Goal: Task Accomplishment & Management: Use online tool/utility

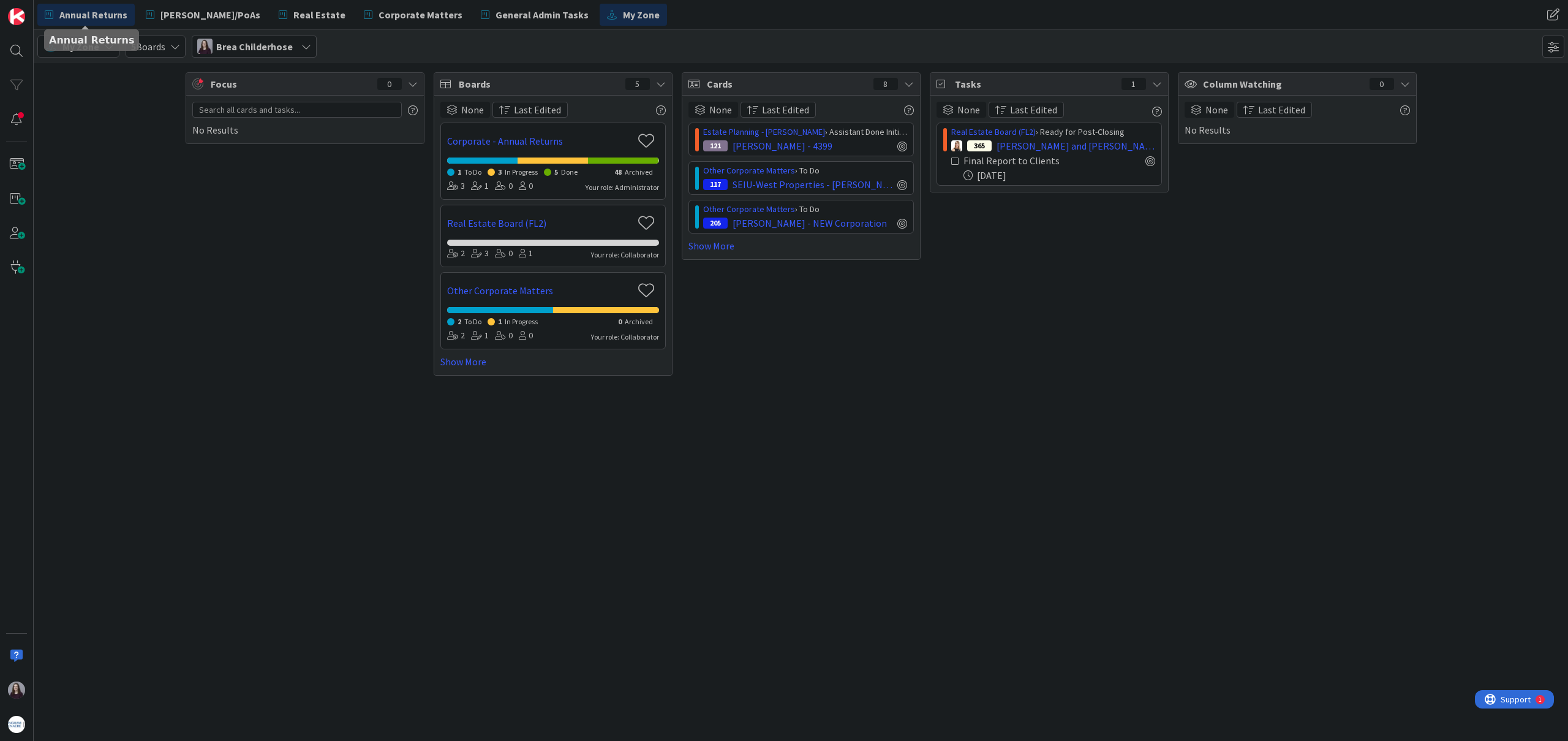
click at [96, 14] on span "Annual Returns" at bounding box center [93, 14] width 68 height 15
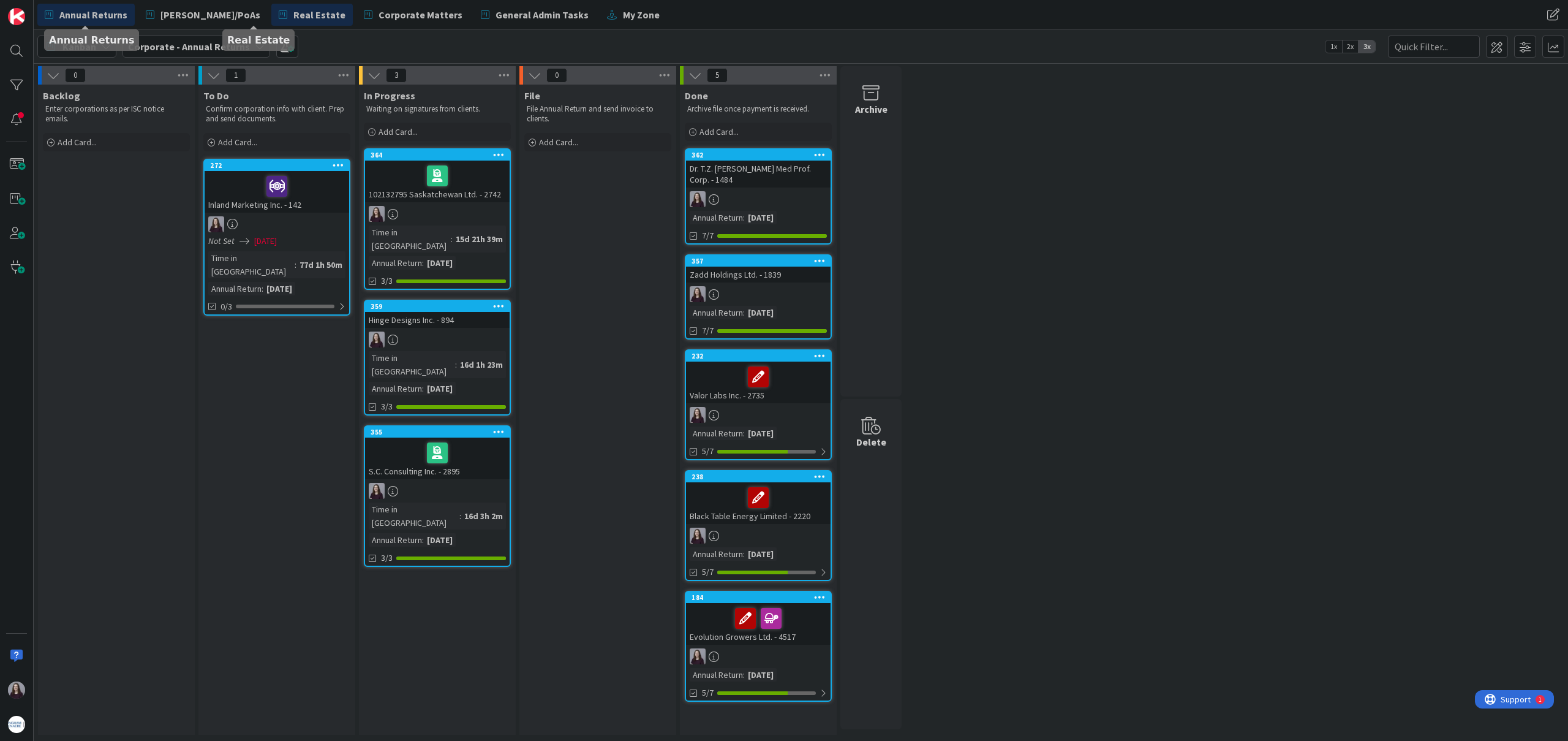
click at [271, 24] on link "Real Estate" at bounding box center [312, 15] width 82 height 22
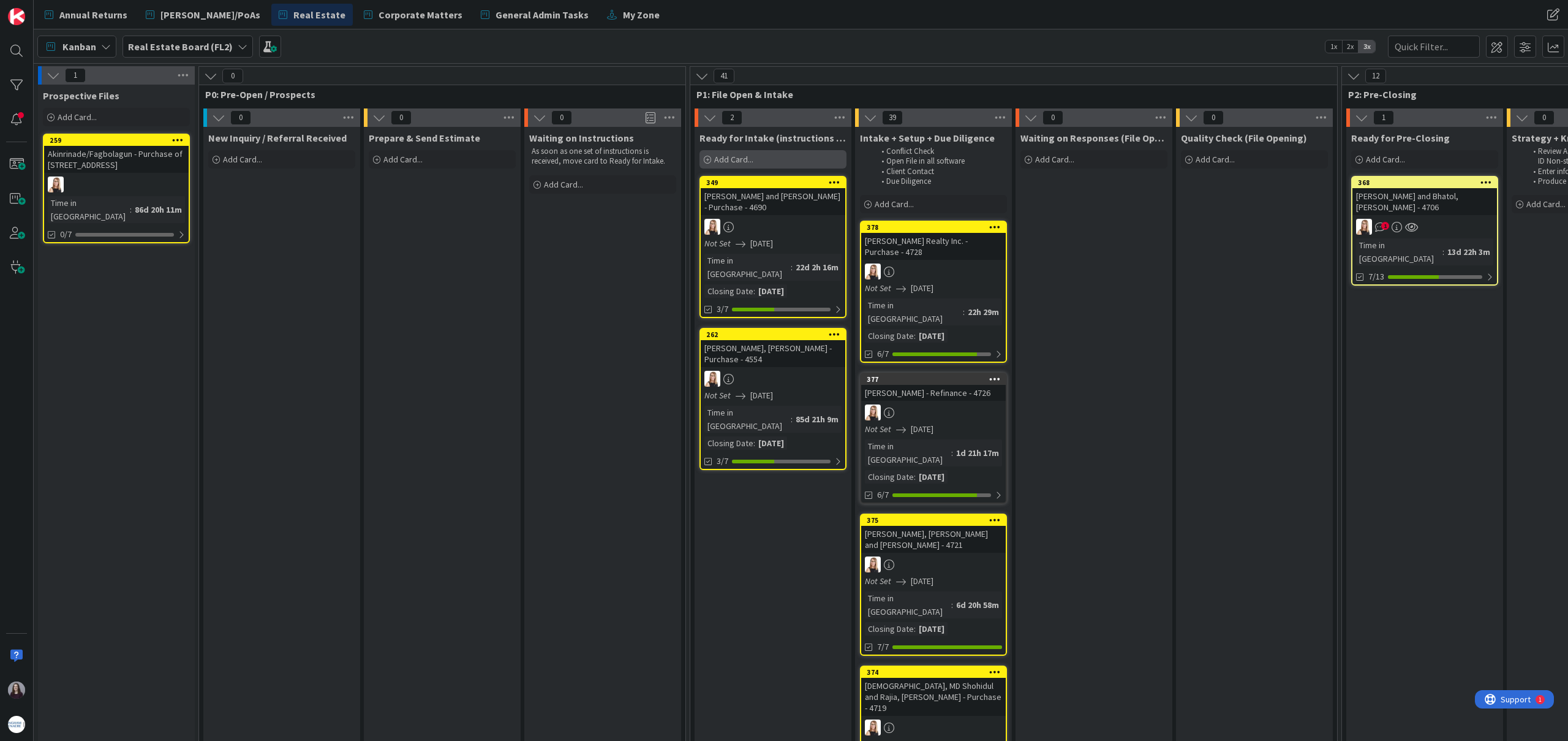
click at [742, 154] on span "Add Card..." at bounding box center [734, 159] width 39 height 11
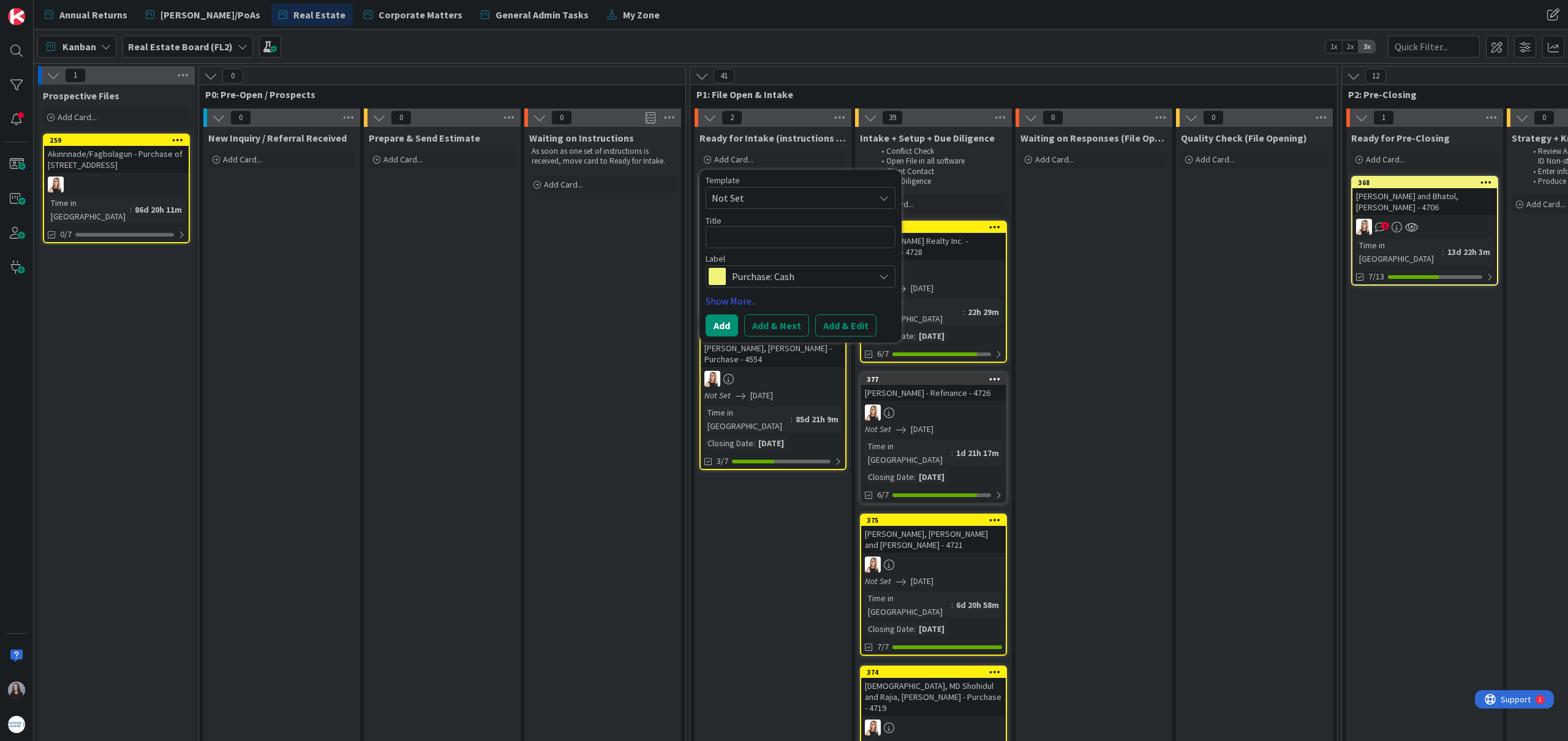
click at [840, 292] on div "Template Not Set Title 0 / 128 Label Purchase: Cash Show More... Add Add & Next…" at bounding box center [800, 256] width 190 height 160
click at [845, 282] on span "Purchase: Cash" at bounding box center [800, 276] width 136 height 17
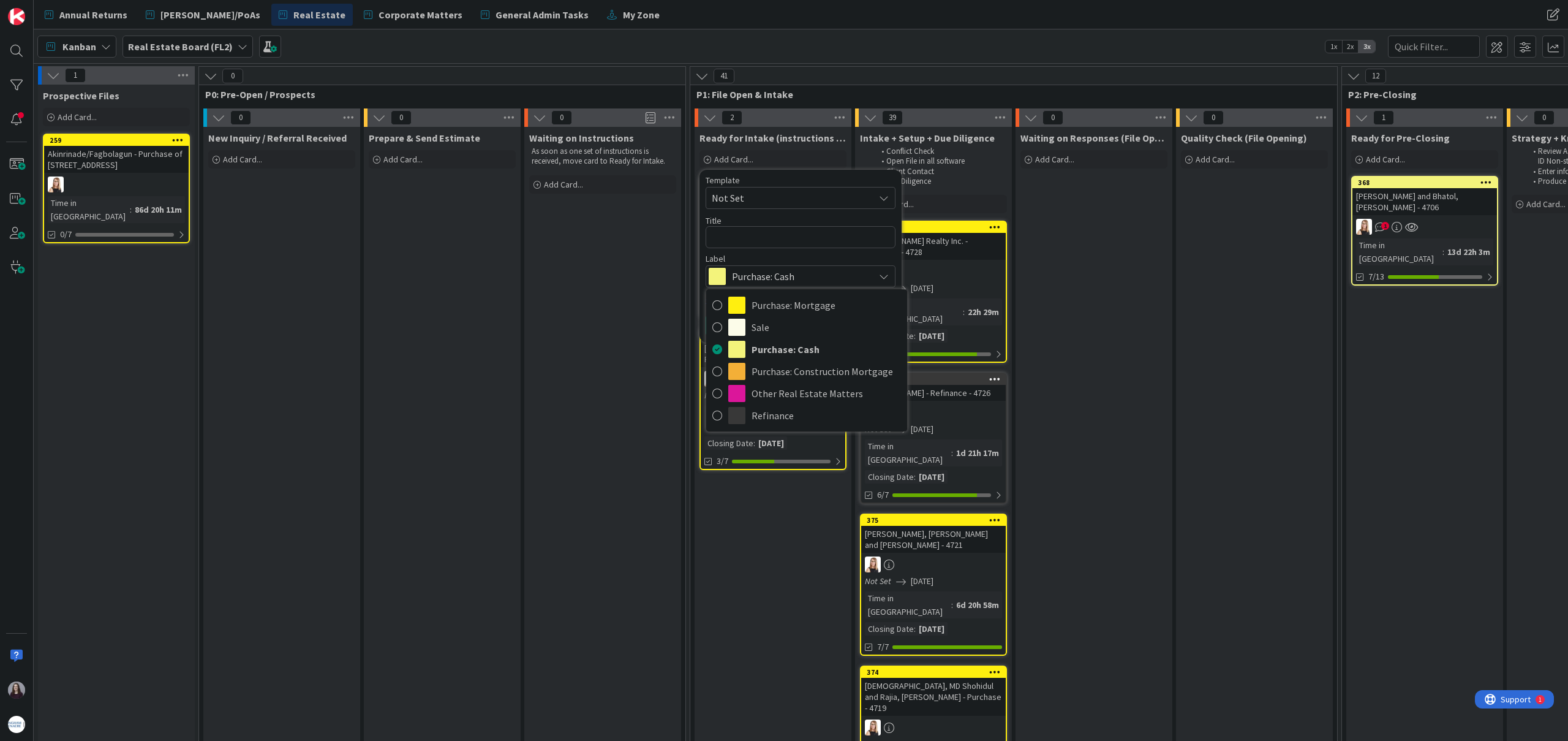
click at [832, 200] on span "Not Set" at bounding box center [788, 198] width 153 height 16
click at [815, 298] on span "Purchase with Mortgage" at bounding box center [810, 297] width 175 height 16
type textarea "x"
type textarea "Purchase with Mortgage"
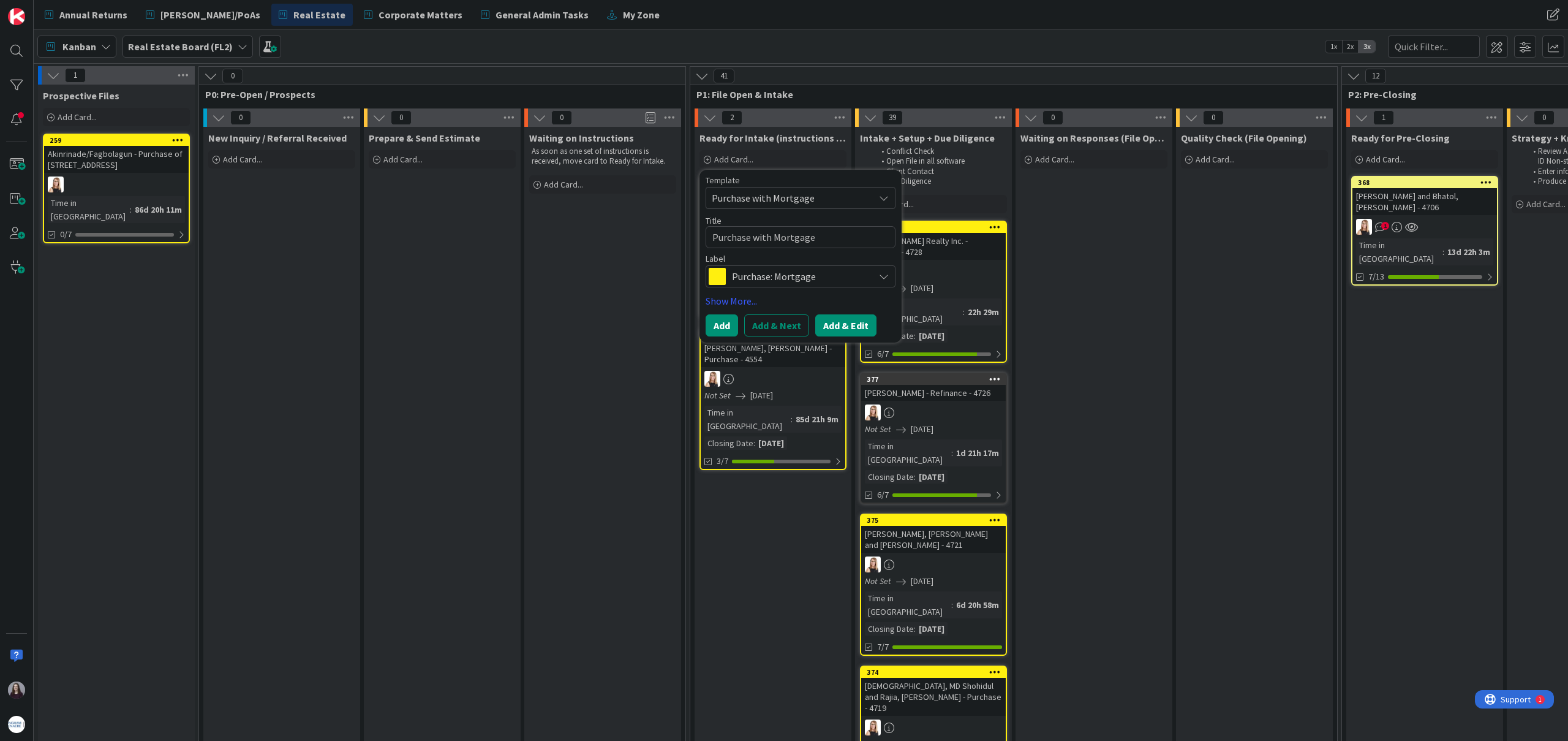
click at [857, 328] on button "Add & Edit" at bounding box center [846, 325] width 61 height 22
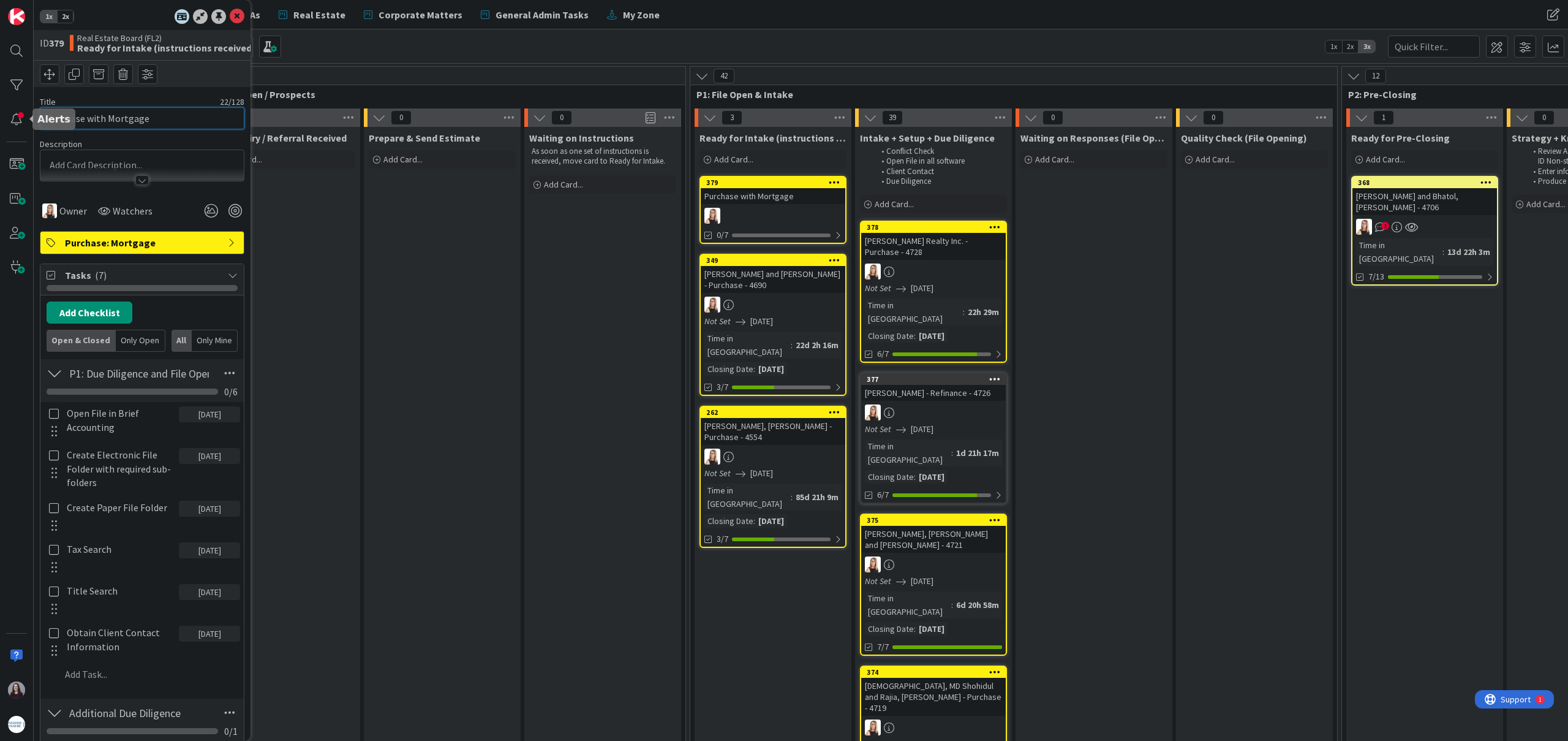
drag, startPoint x: 181, startPoint y: 123, endPoint x: 113, endPoint y: 101, distance: 71.5
click at [0, 106] on div "1x 2x ID 379 Real Estate Board (FL2) Ready for Intake (instructions received) T…" at bounding box center [17, 370] width 34 height 741
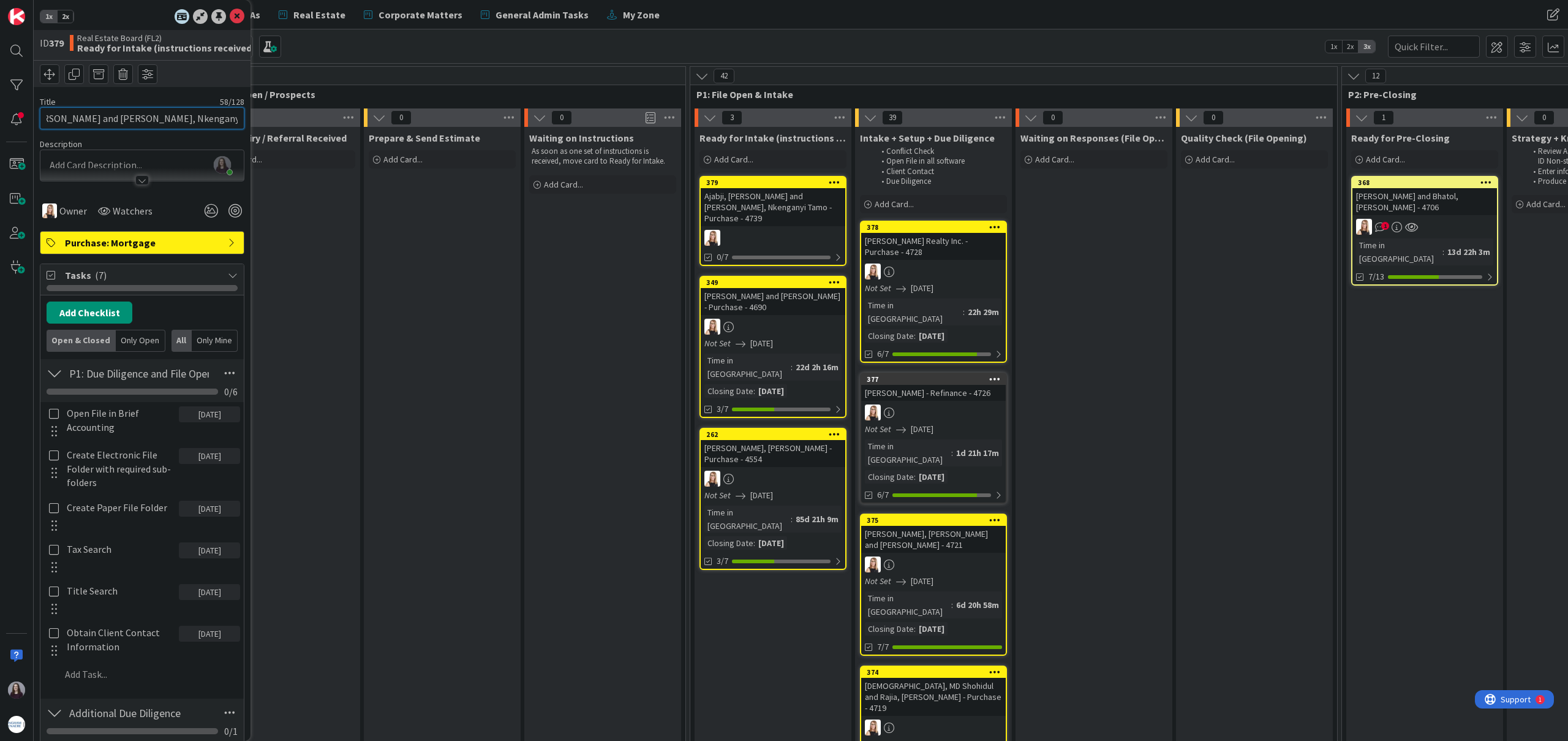
scroll to position [0, 50]
type input "Ajabji, [PERSON_NAME] and [PERSON_NAME], Nkenganyi Tamo - Purchase - 4730"
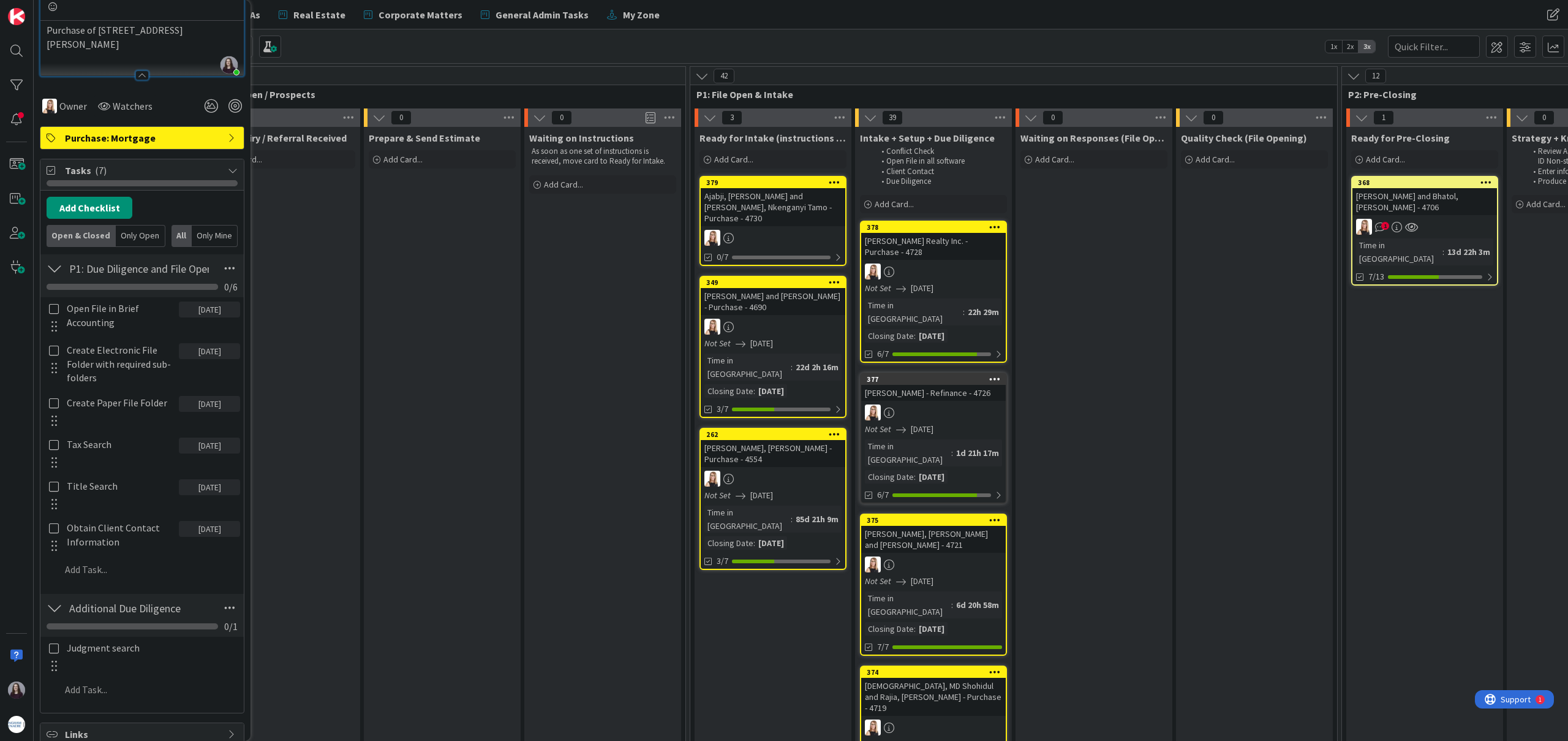
scroll to position [198, 0]
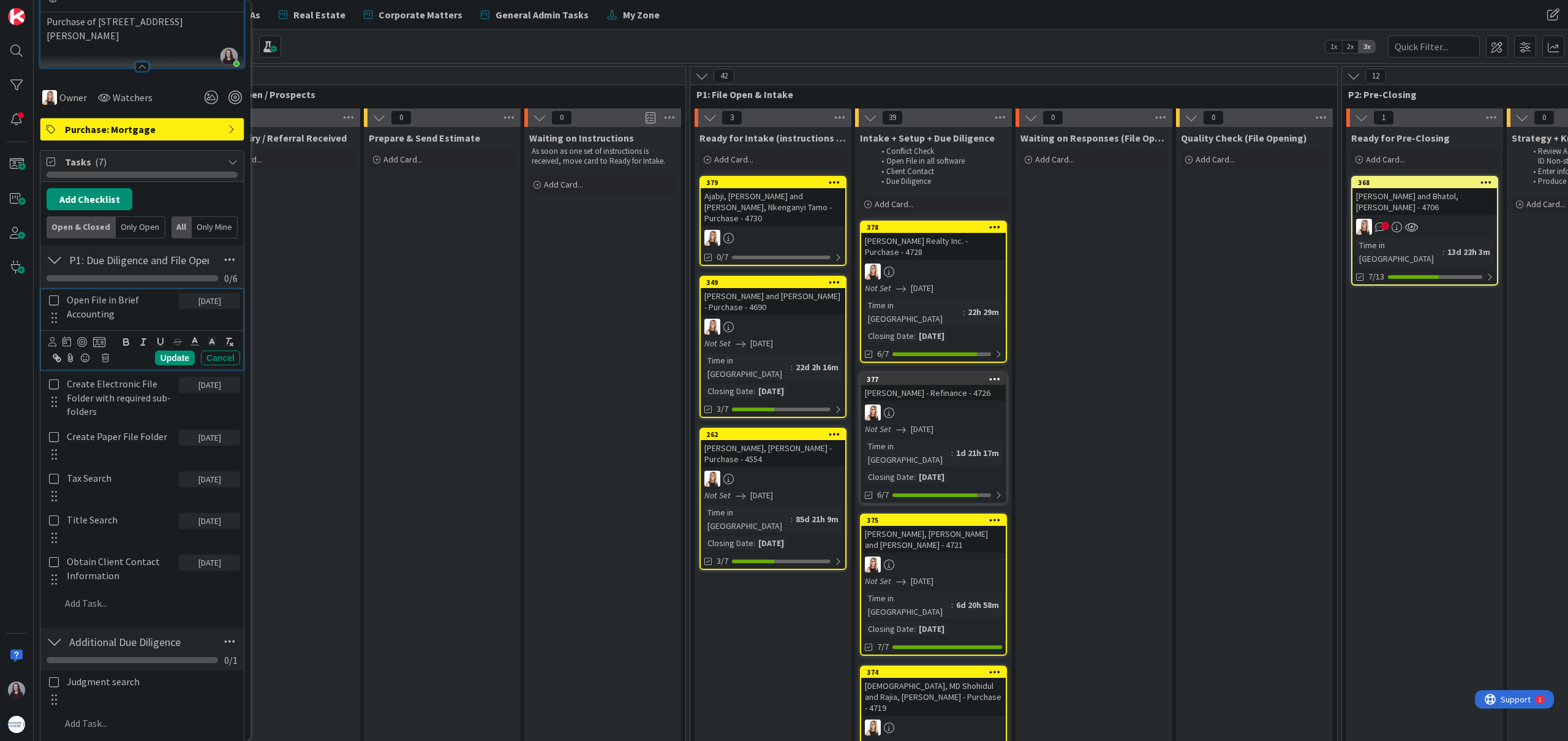
click at [53, 299] on icon at bounding box center [53, 300] width 10 height 11
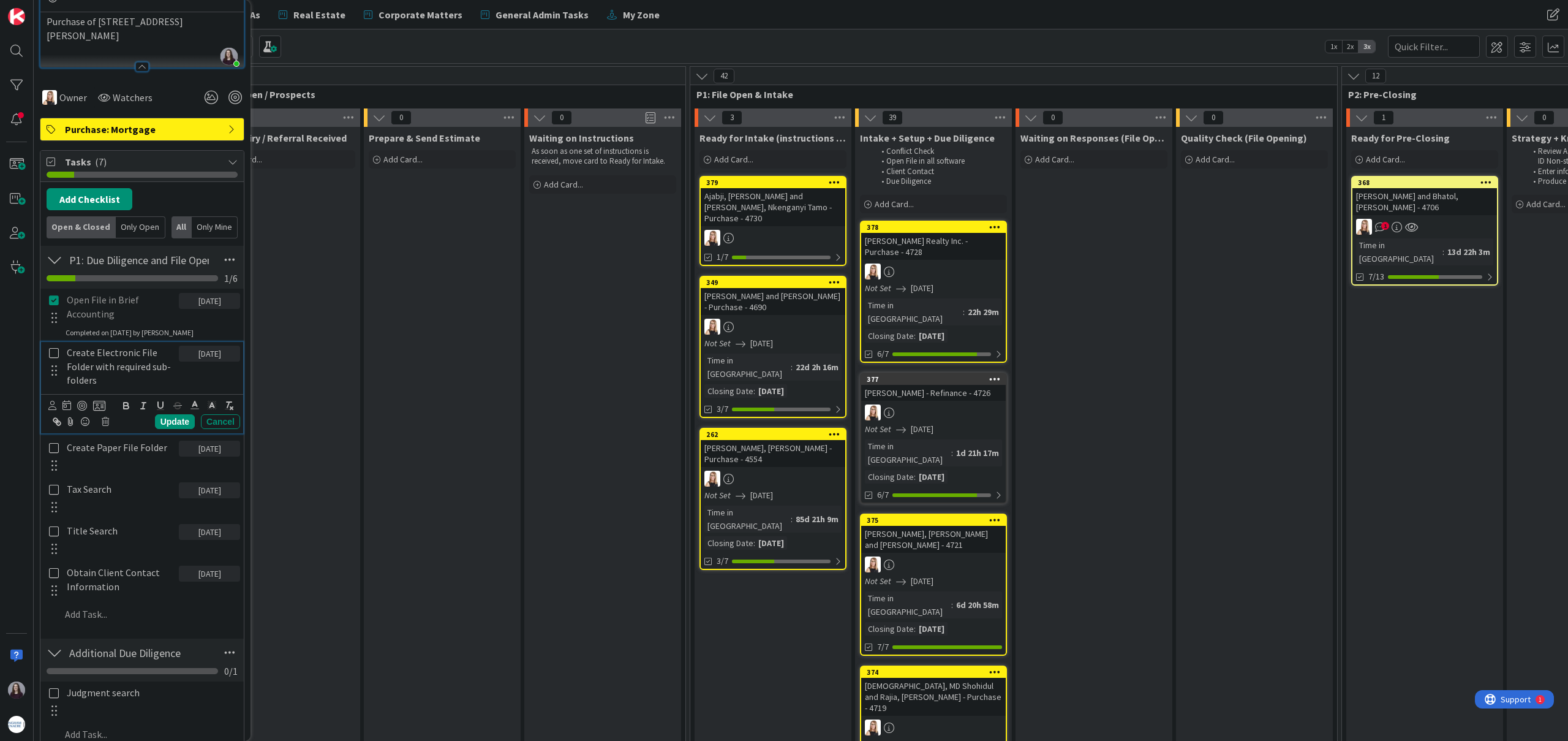
click at [52, 354] on icon at bounding box center [53, 353] width 10 height 11
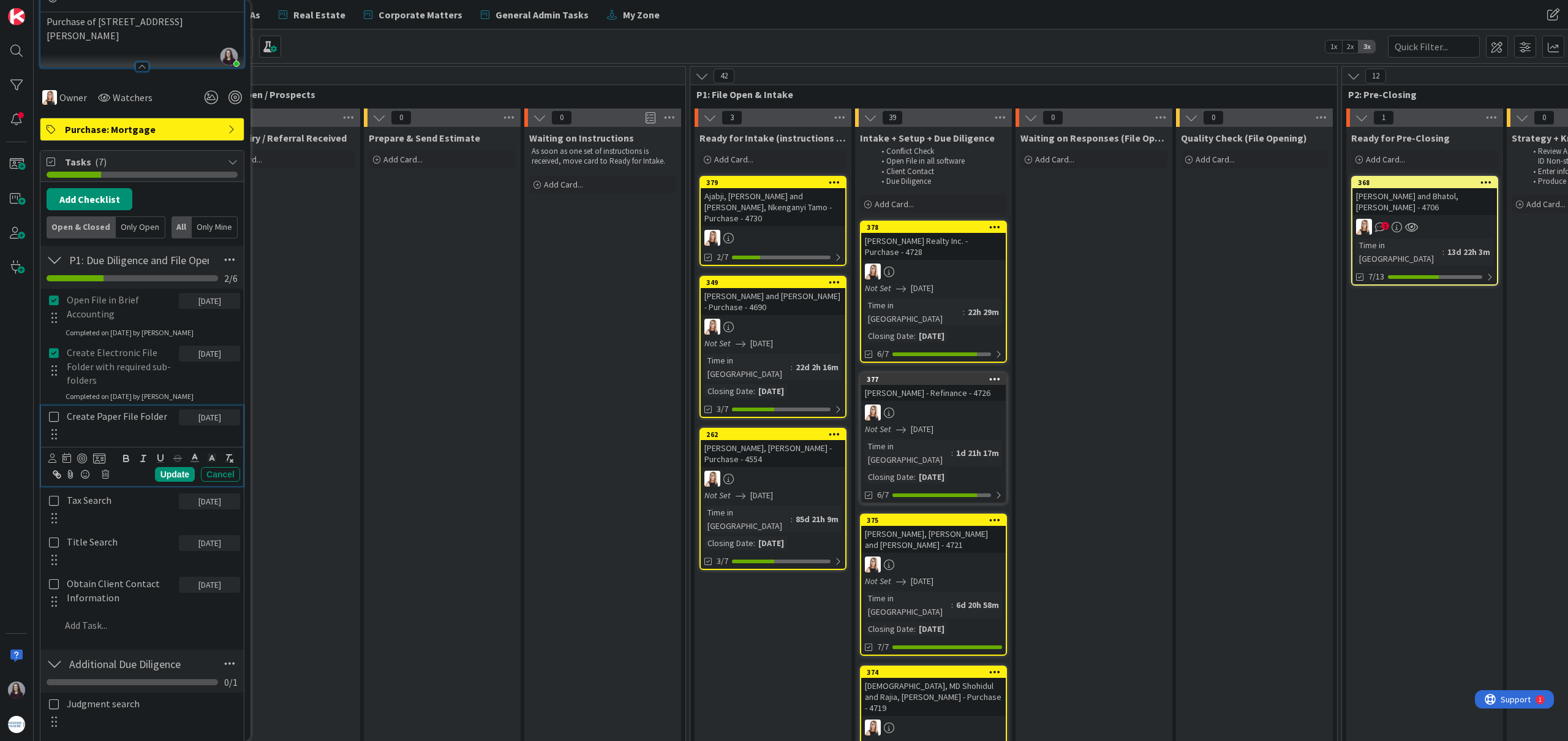
click at [55, 414] on icon at bounding box center [53, 416] width 10 height 11
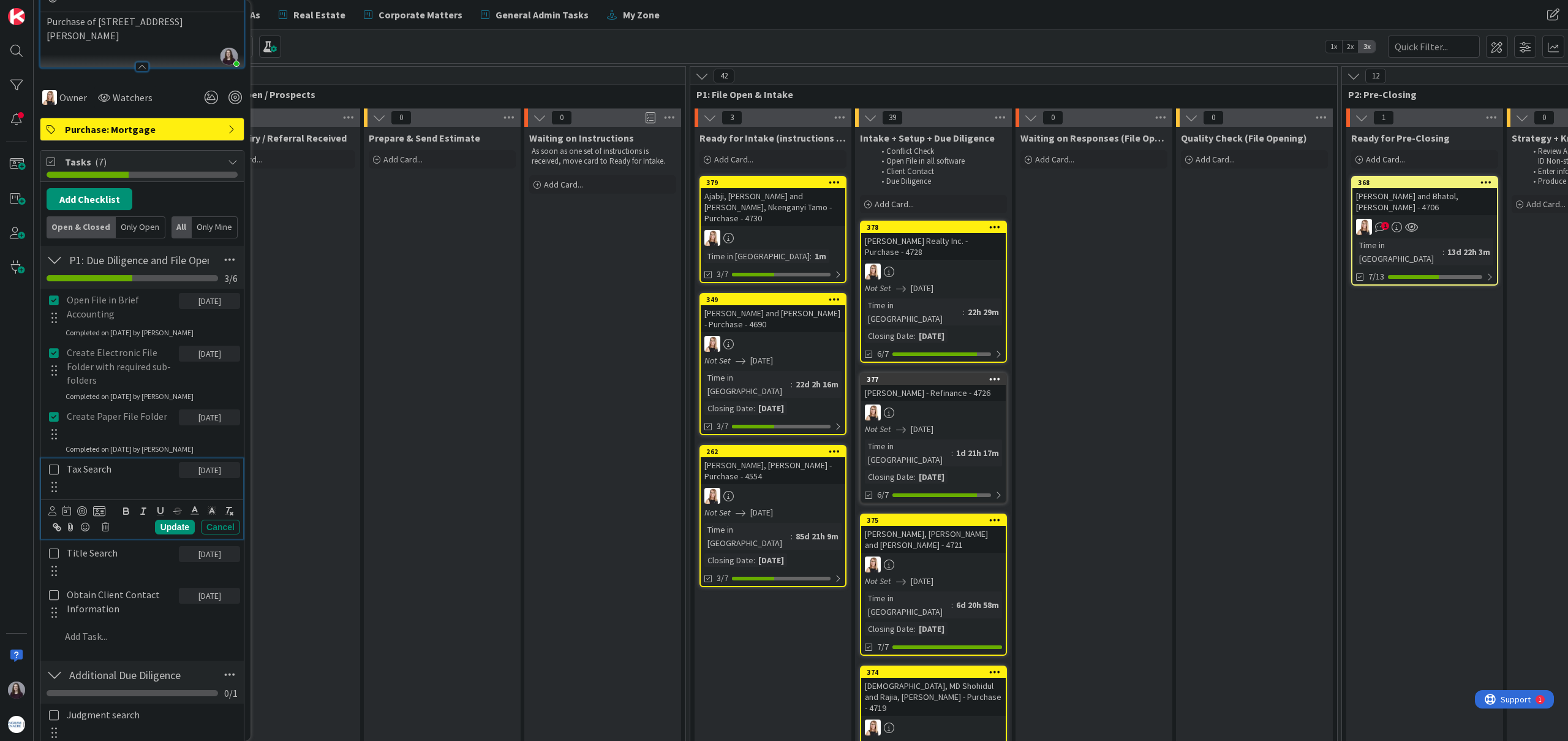
click at [55, 473] on icon at bounding box center [53, 469] width 10 height 11
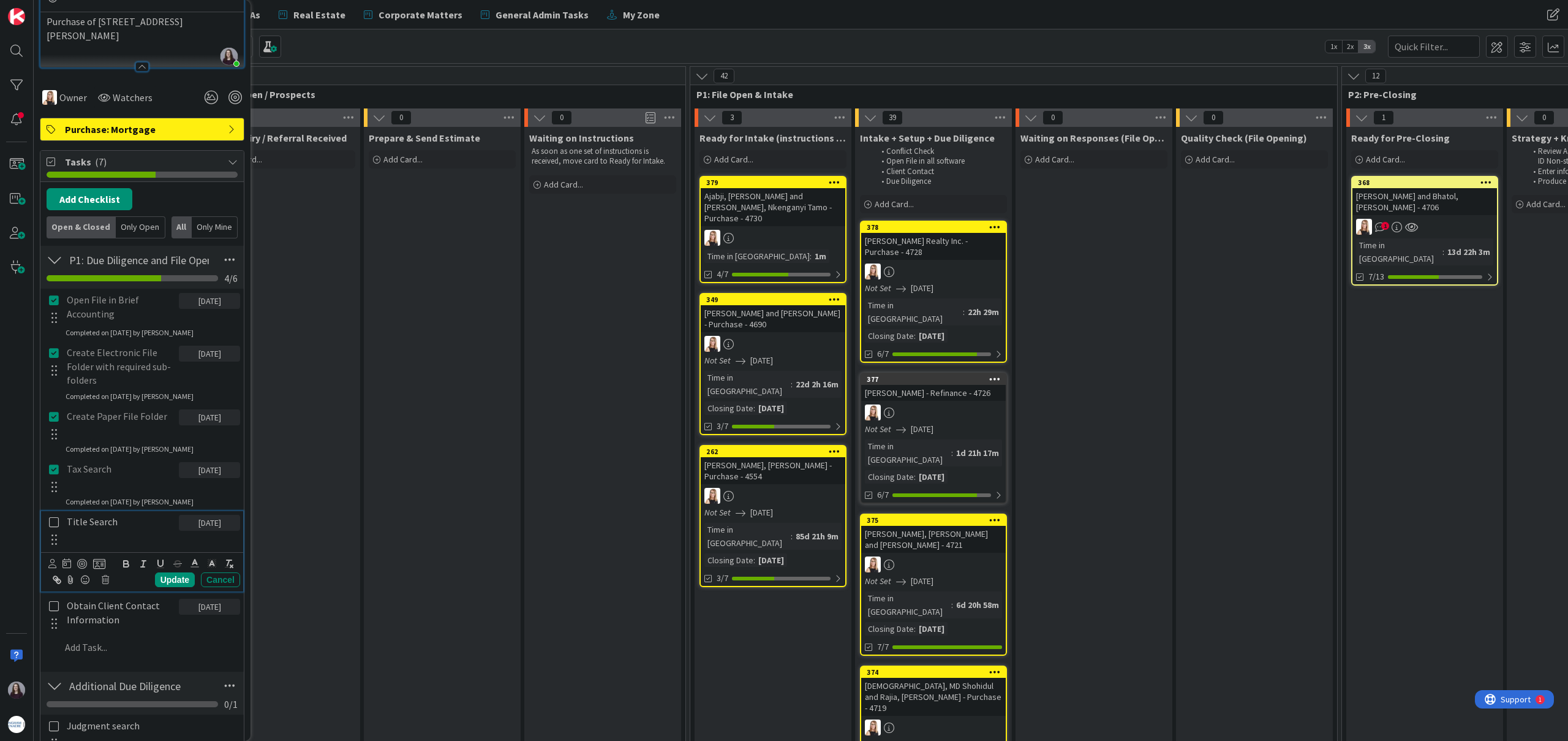
click at [56, 518] on icon at bounding box center [53, 522] width 10 height 11
click at [54, 573] on icon at bounding box center [53, 575] width 10 height 11
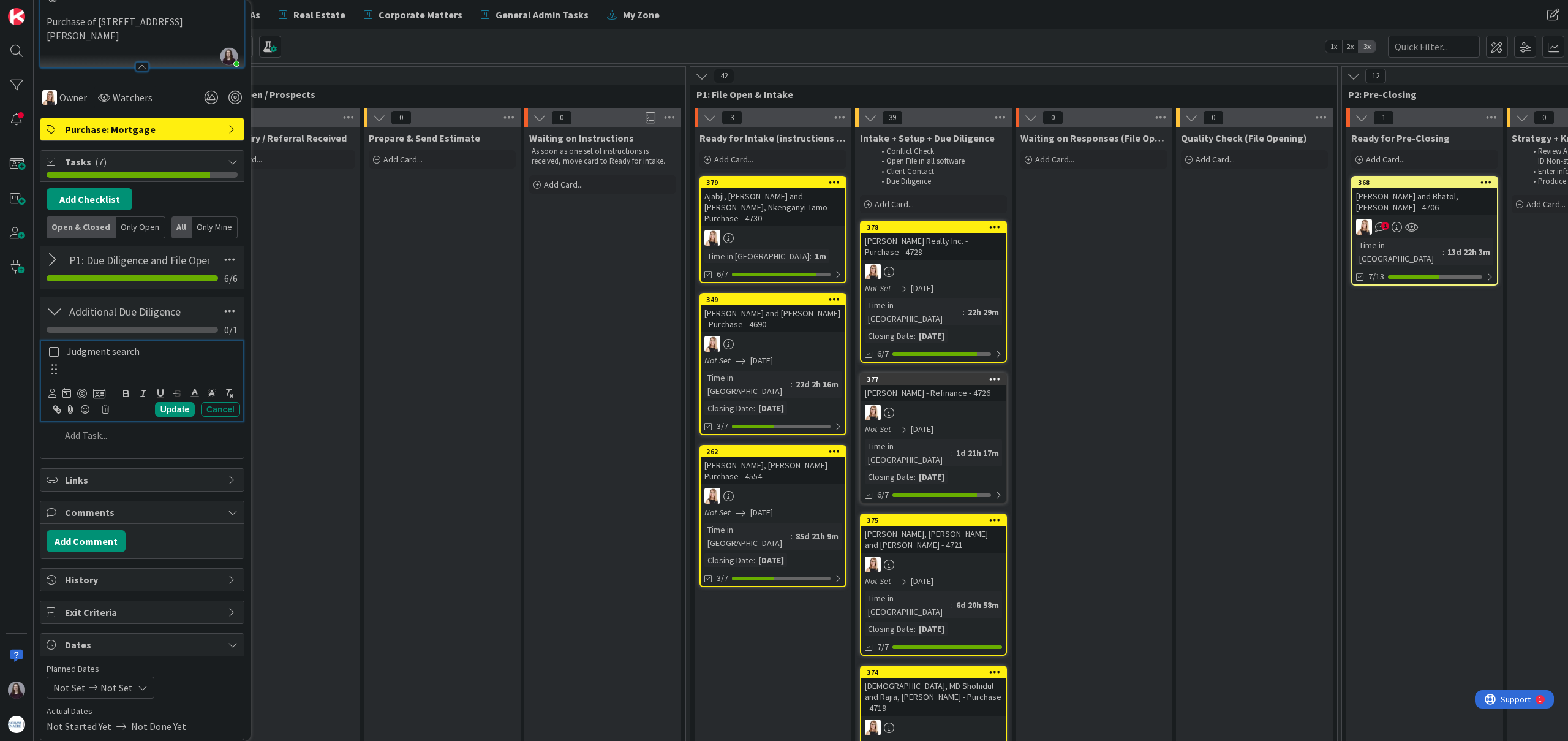
click at [55, 352] on icon at bounding box center [53, 352] width 10 height 11
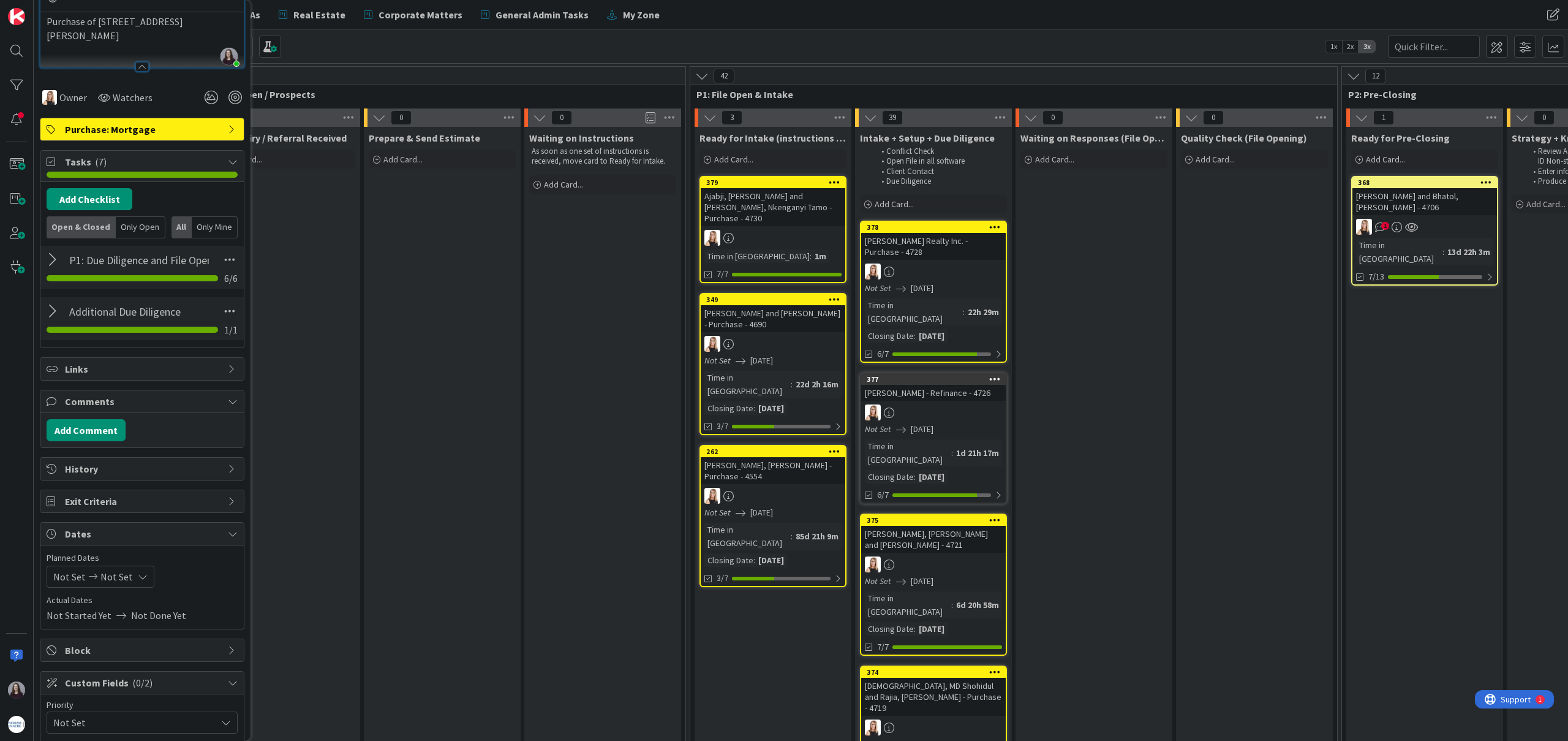
click at [124, 581] on span "Not Set" at bounding box center [117, 577] width 33 height 15
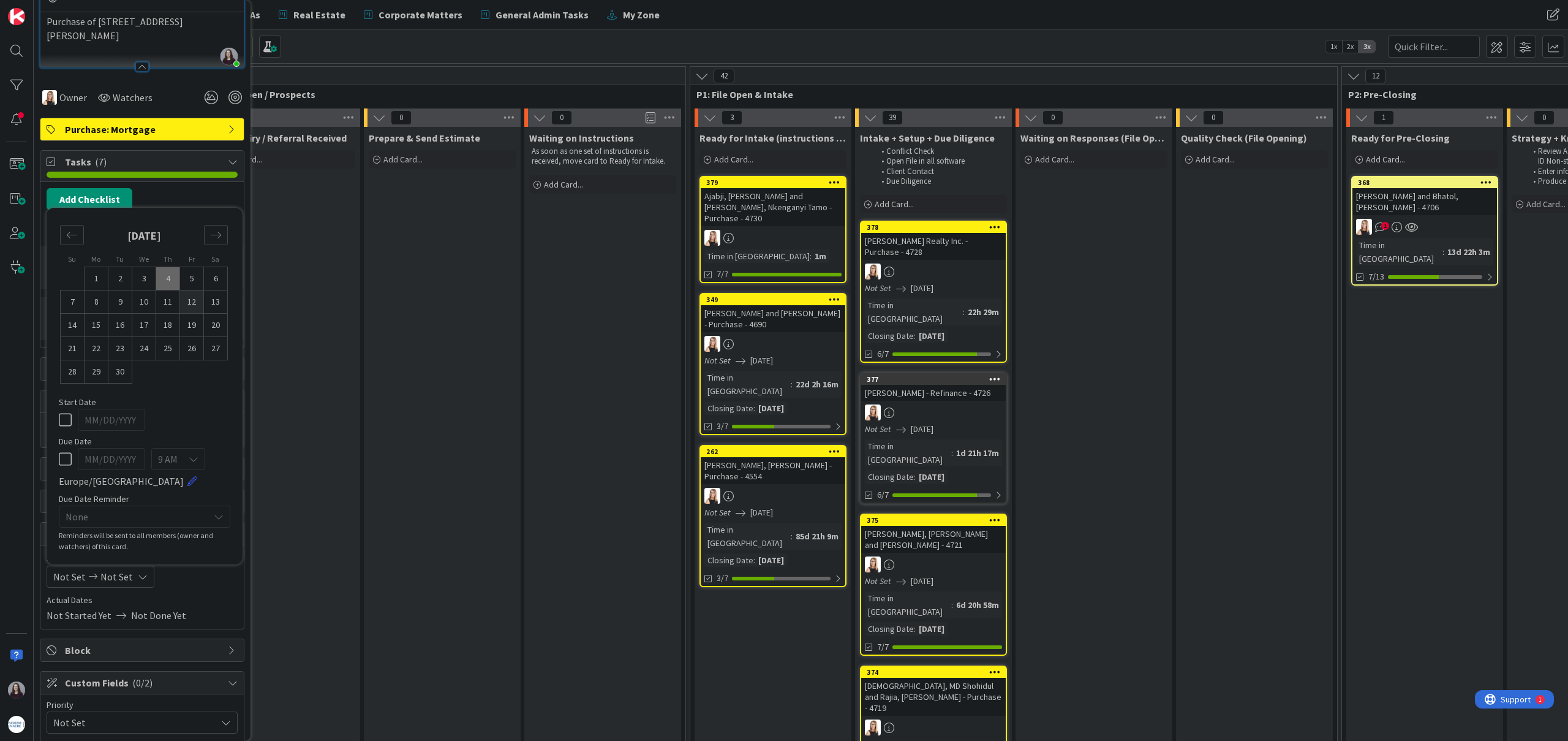
click at [188, 300] on td "12" at bounding box center [192, 302] width 24 height 23
type input "[DATE]"
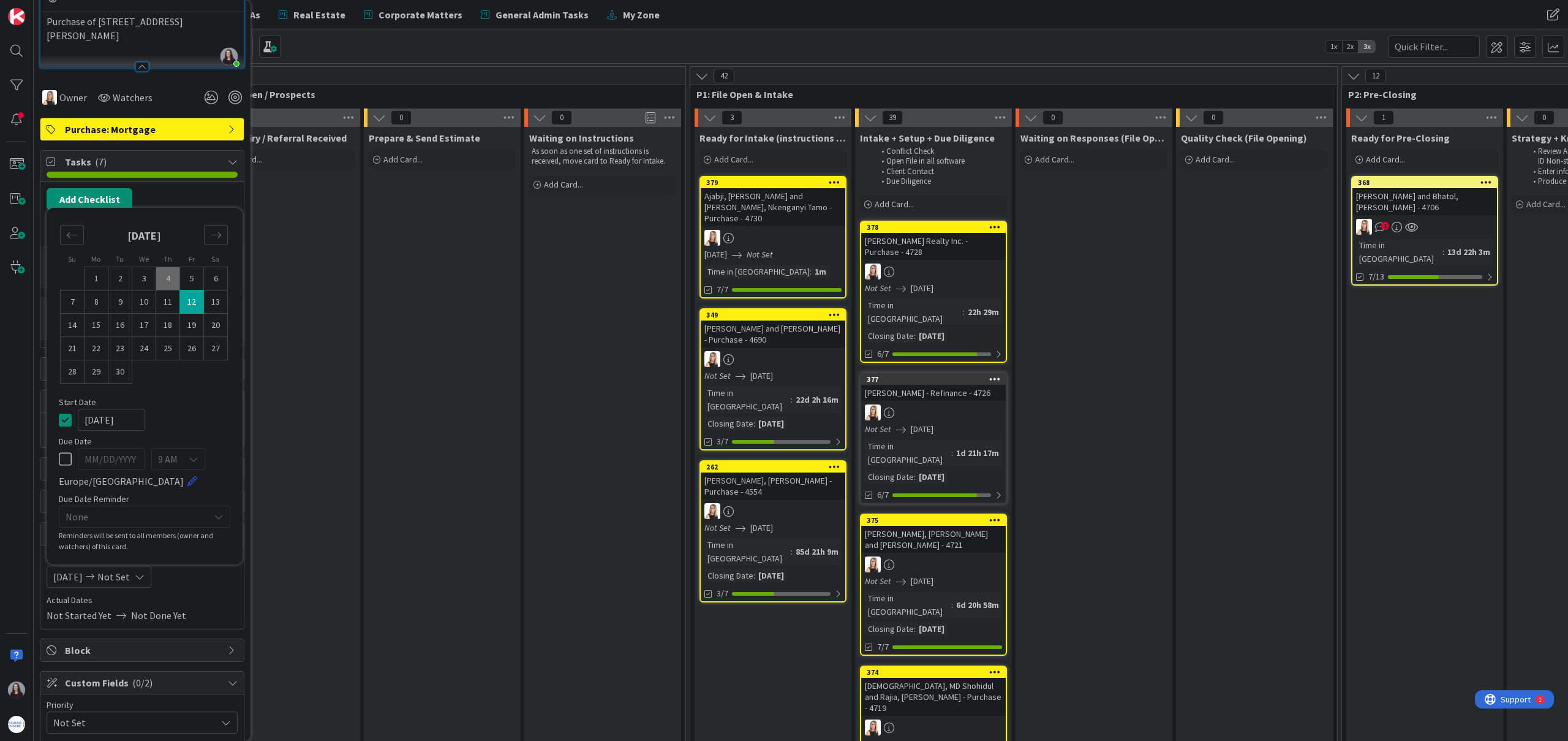
click at [188, 300] on td "12" at bounding box center [192, 302] width 24 height 23
type input "[DATE]"
click at [67, 416] on icon at bounding box center [65, 419] width 13 height 15
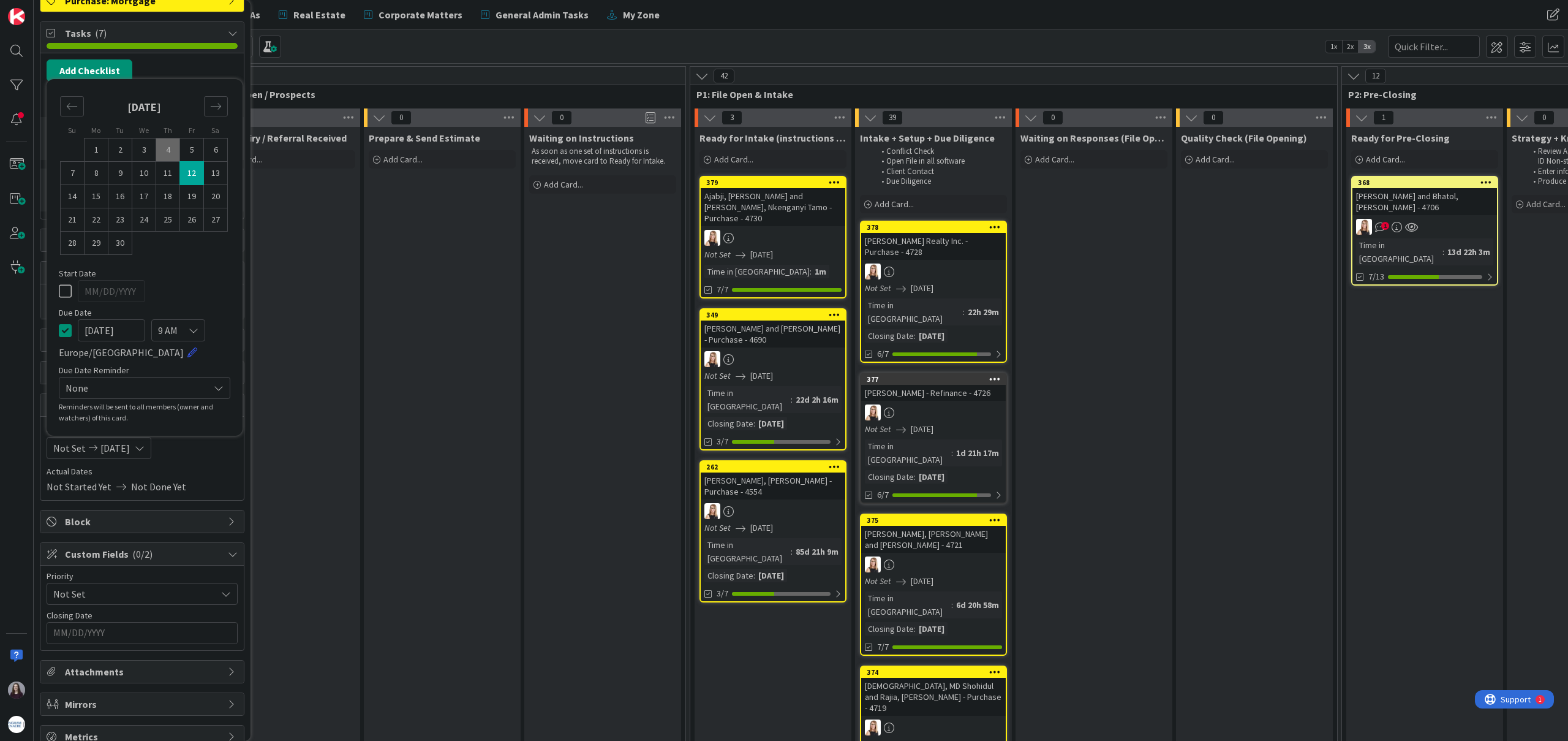
scroll to position [337, 0]
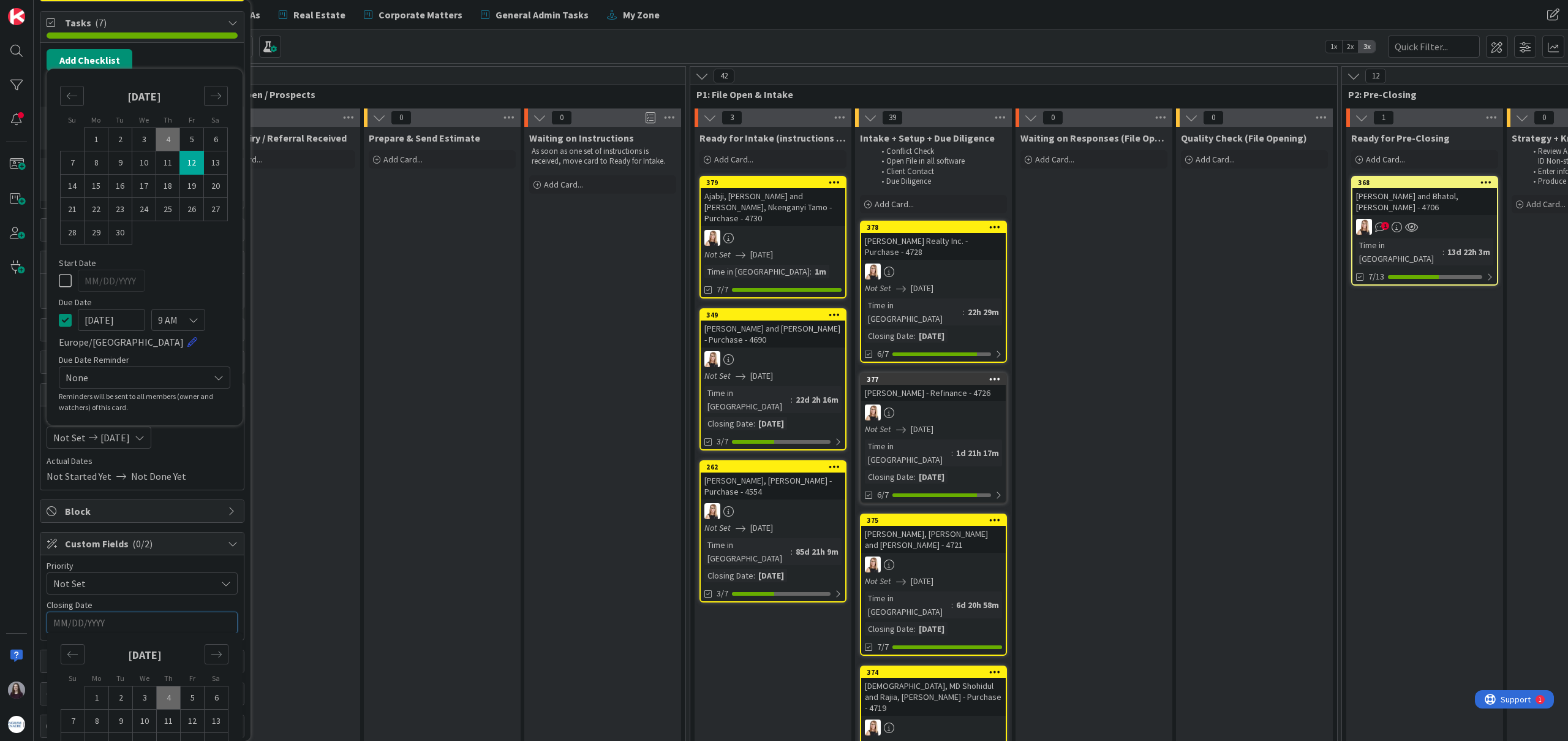
click at [157, 626] on input "MM/DD/YYYY" at bounding box center [142, 622] width 177 height 21
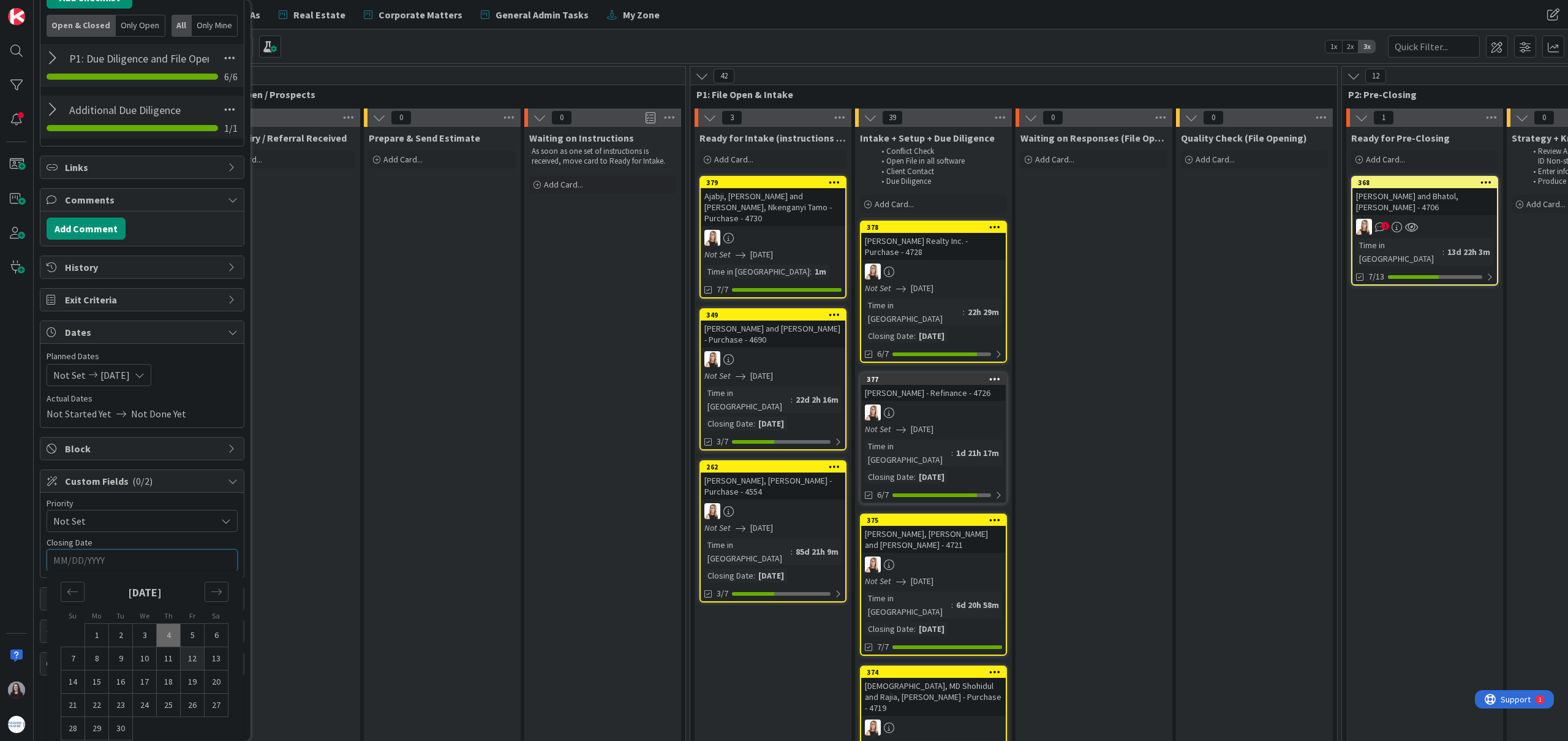
click at [190, 657] on td "12" at bounding box center [192, 659] width 24 height 23
type input "[DATE]"
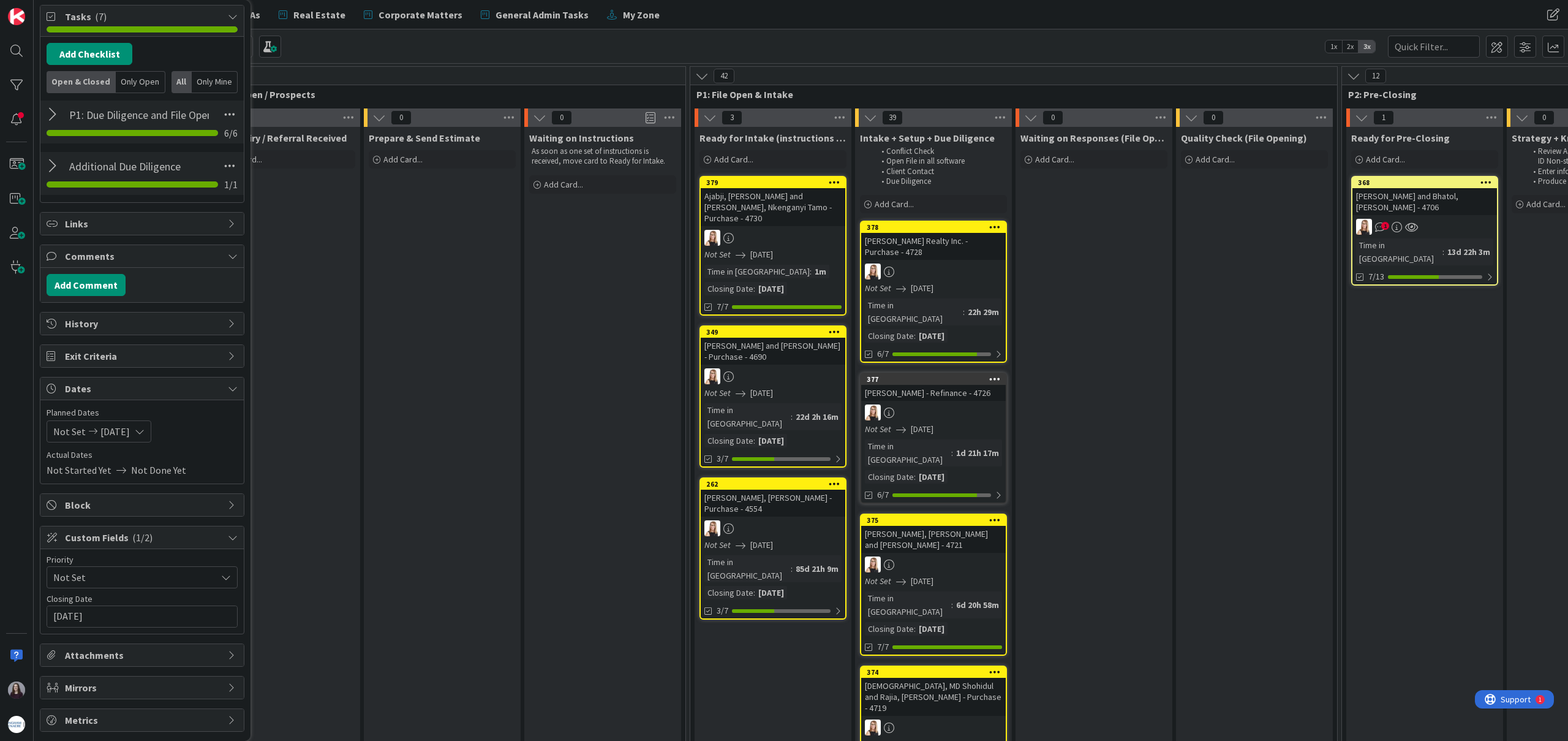
scroll to position [0, 0]
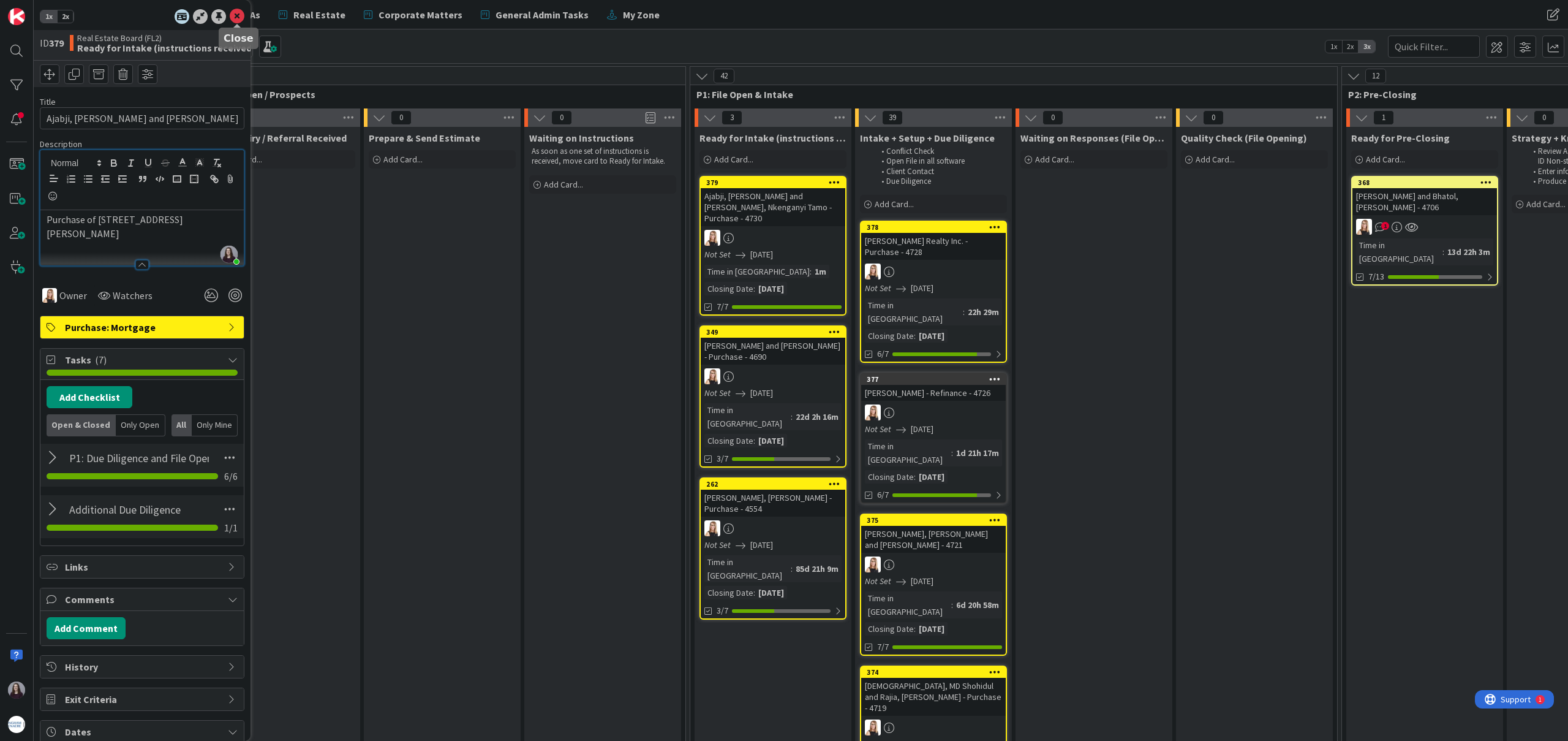
click at [234, 16] on icon at bounding box center [237, 16] width 15 height 15
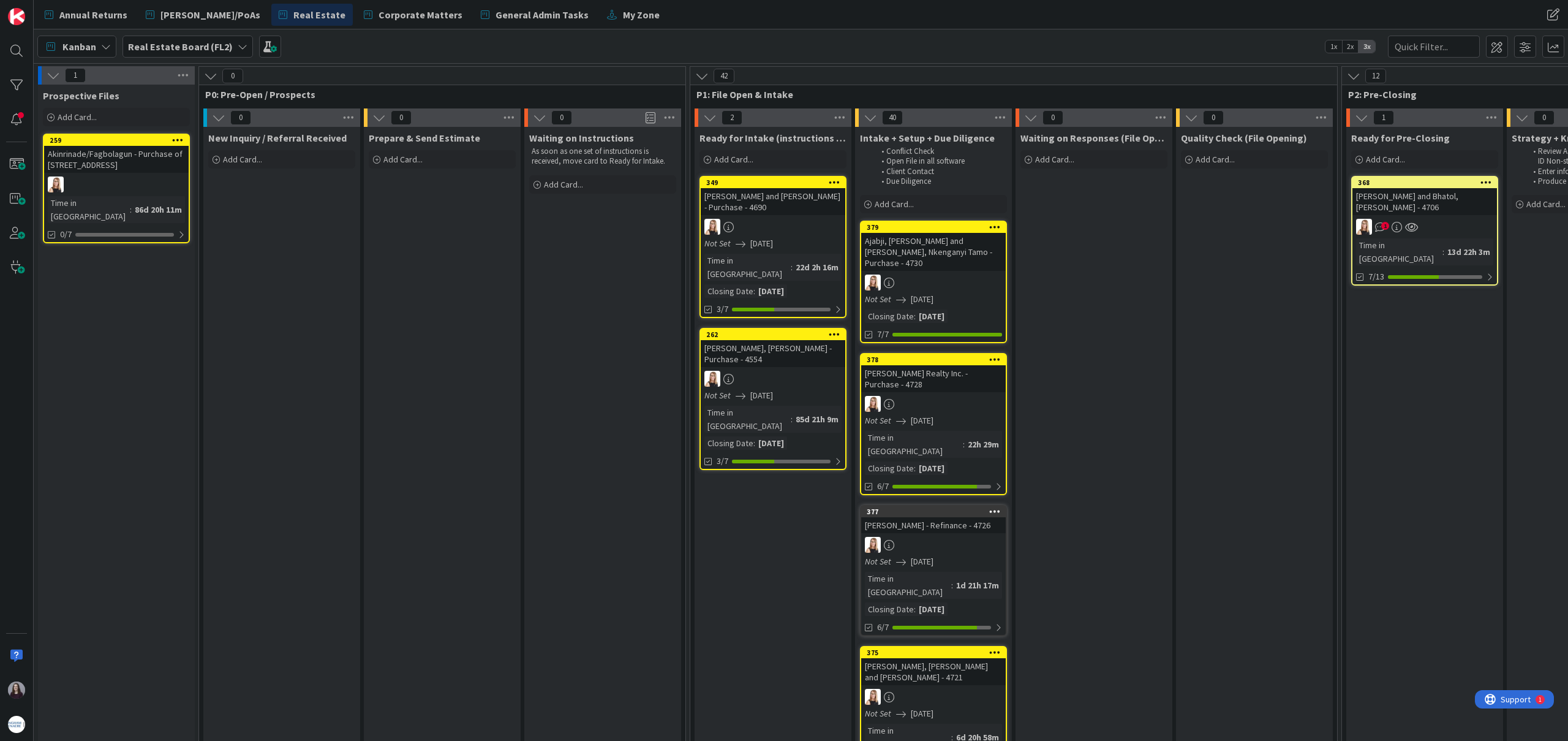
drag, startPoint x: 777, startPoint y: 186, endPoint x: 641, endPoint y: 14, distance: 219.3
click at [92, 16] on span "Annual Returns" at bounding box center [93, 14] width 68 height 15
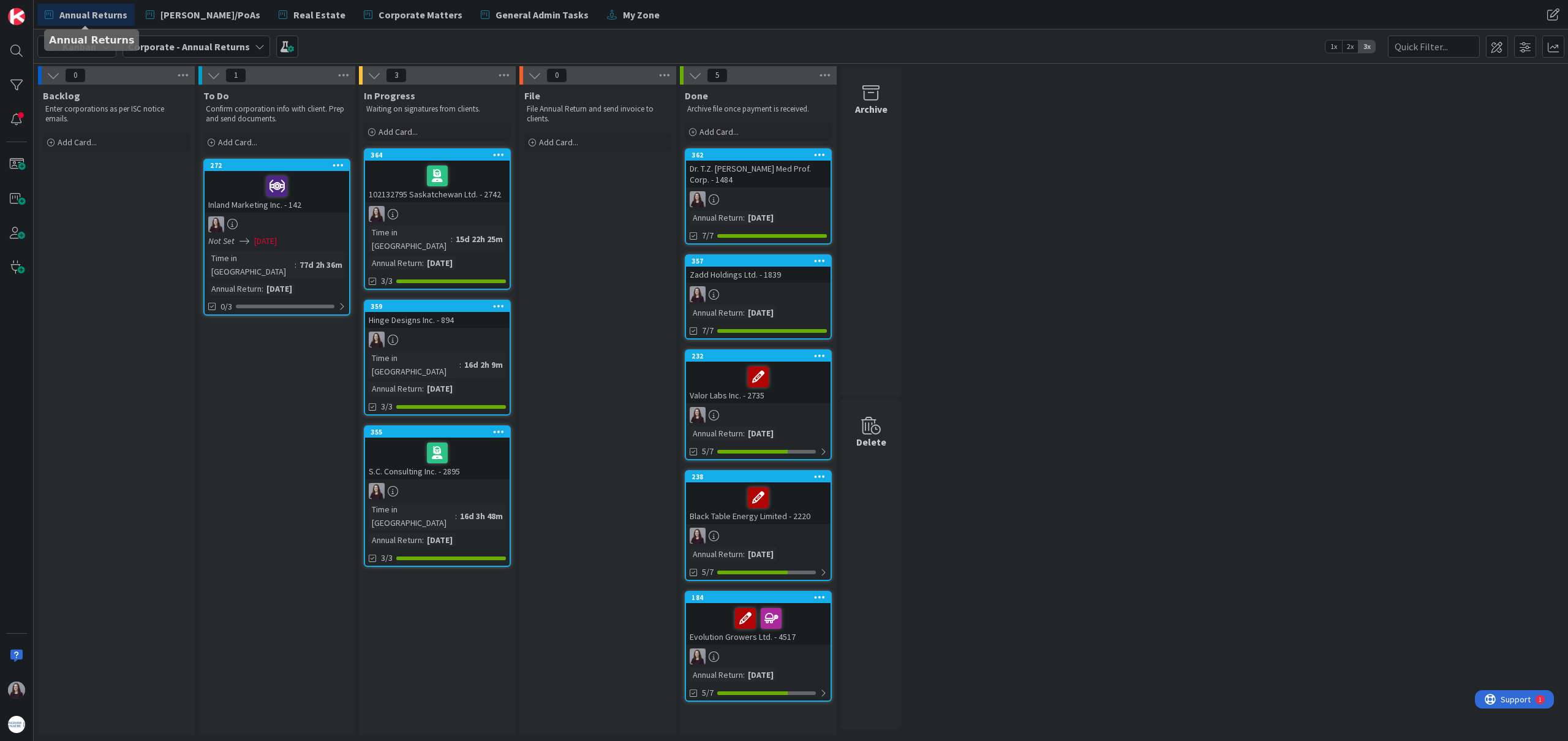
click at [662, 17] on div "Annual Returns [PERSON_NAME]/PoAs Real Estate Corporate Matters General Admin T…" at bounding box center [568, 15] width 1062 height 22
click at [623, 21] on span "My Zone" at bounding box center [641, 14] width 37 height 15
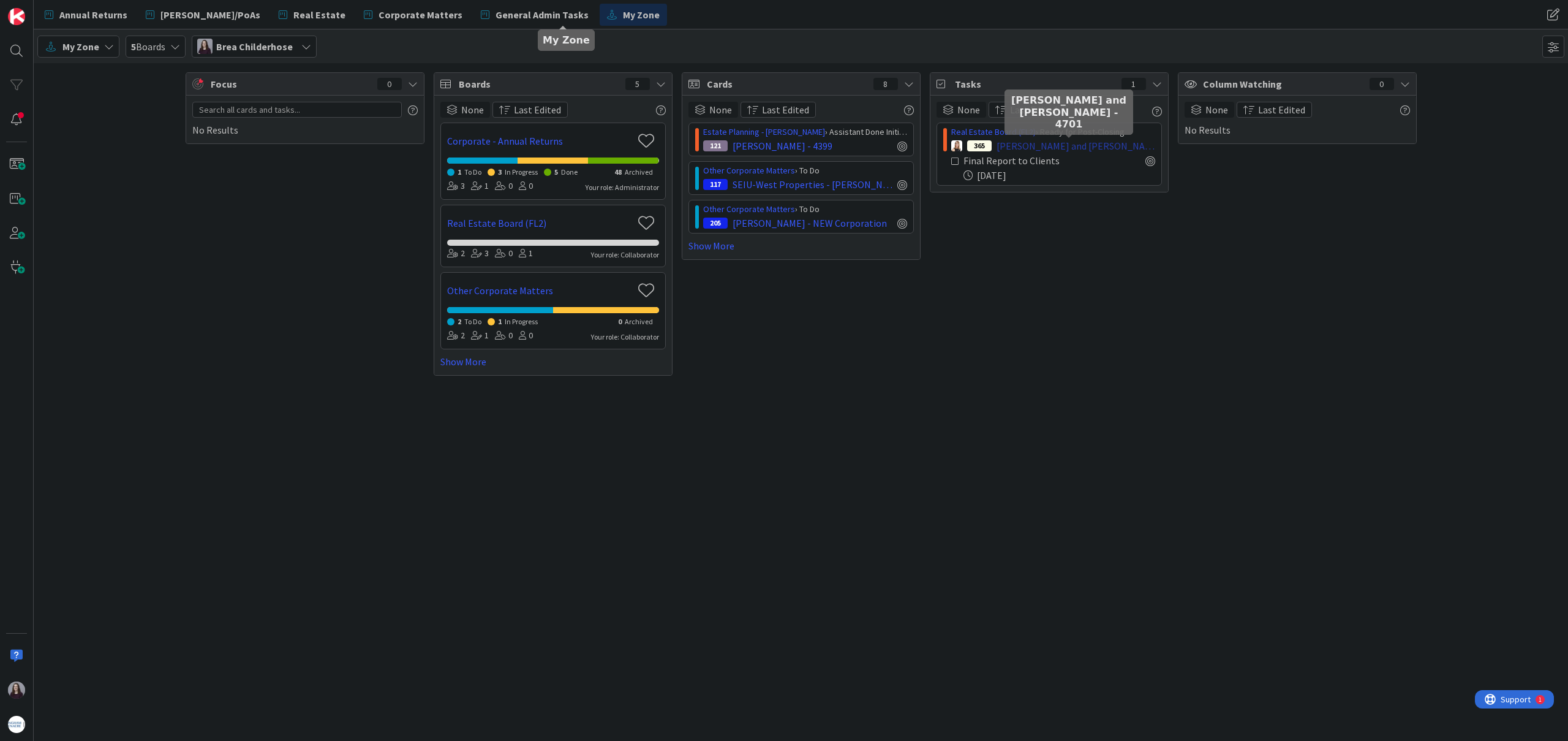
click at [1033, 145] on span "[PERSON_NAME] and [PERSON_NAME] - 4701" at bounding box center [1076, 145] width 158 height 15
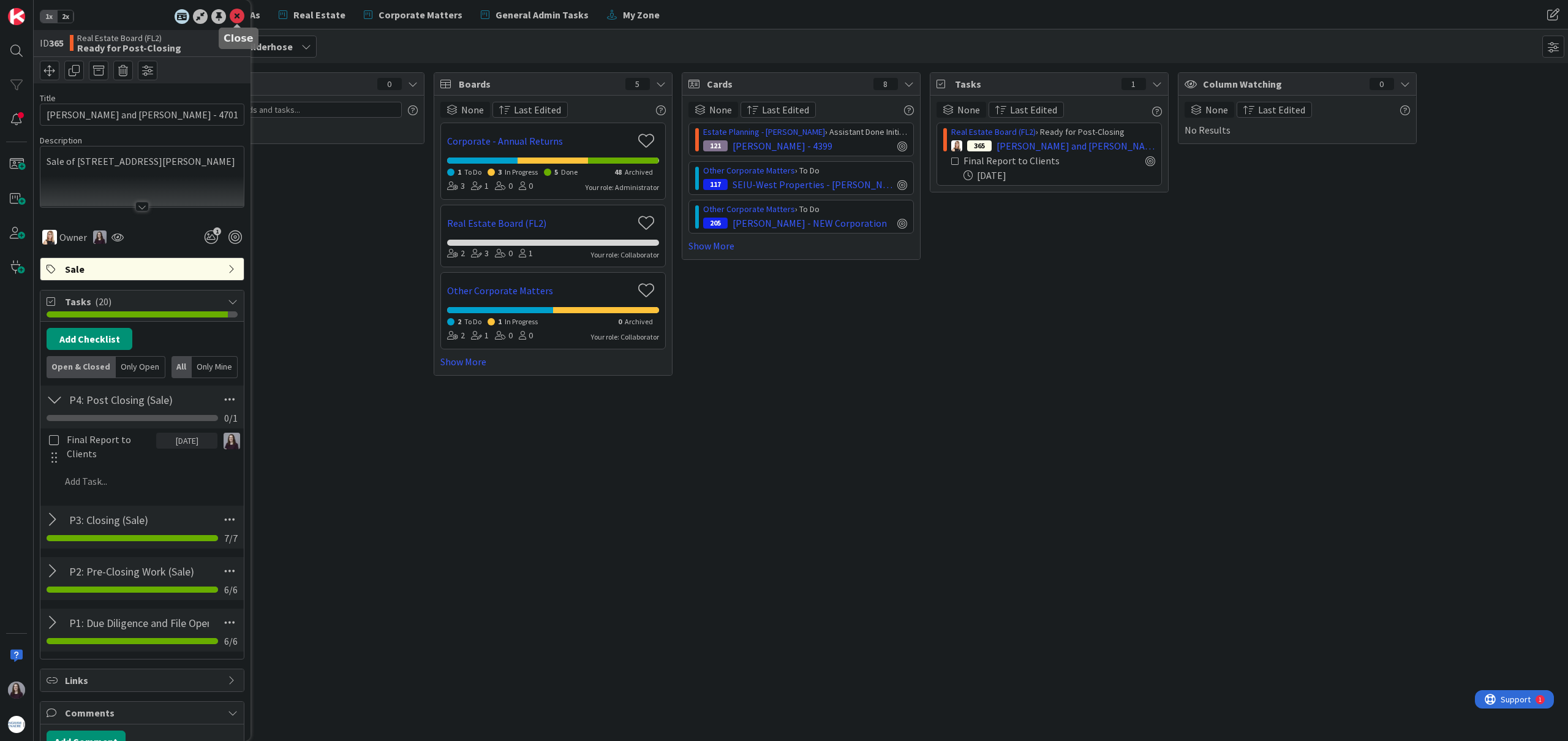
click at [238, 16] on icon at bounding box center [237, 16] width 15 height 15
